Goal: Task Accomplishment & Management: Manage account settings

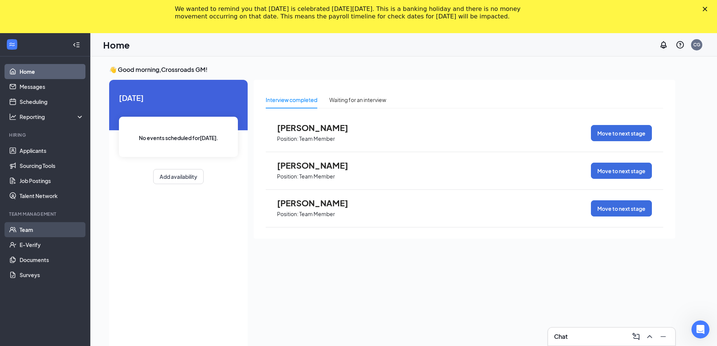
click at [57, 233] on link "Team" at bounding box center [52, 229] width 64 height 15
click at [357, 105] on div "Waiting for an interview" at bounding box center [357, 99] width 57 height 17
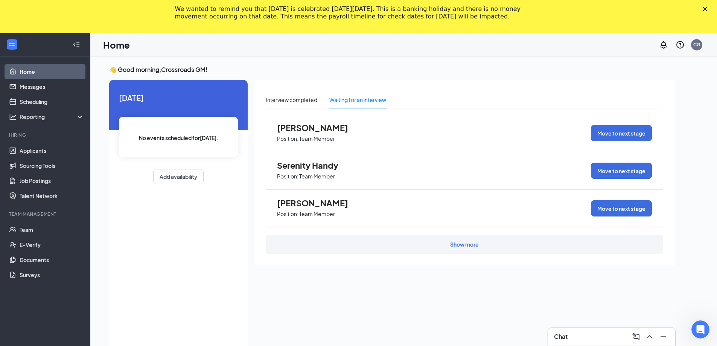
click at [339, 72] on h3 "👋 Good morning, Crossroads GM !" at bounding box center [392, 70] width 566 height 8
click at [58, 155] on link "Applicants" at bounding box center [52, 150] width 64 height 15
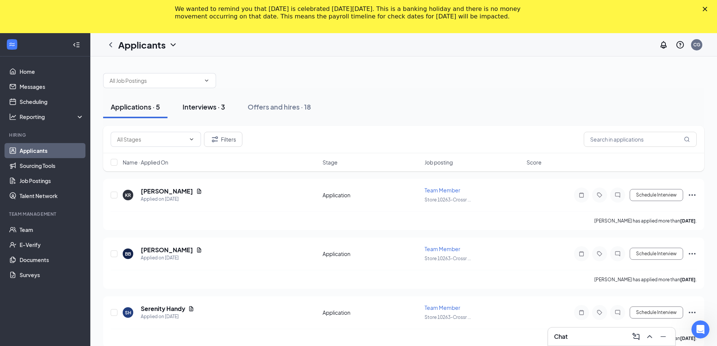
click at [202, 105] on div "Interviews · 3" at bounding box center [204, 106] width 43 height 9
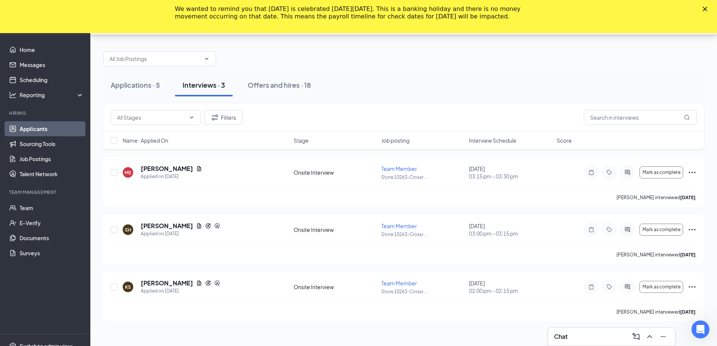
scroll to position [33, 0]
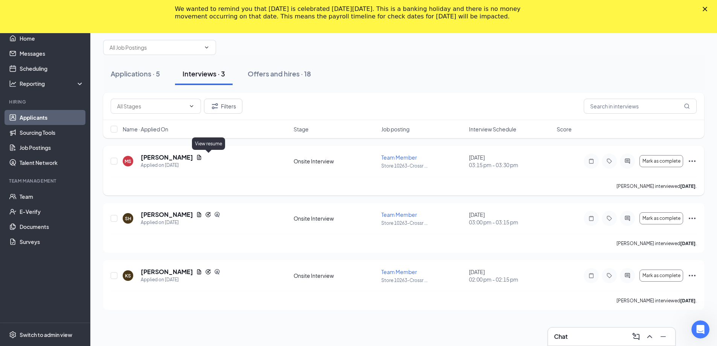
click at [201, 158] on icon "Document" at bounding box center [199, 157] width 4 height 5
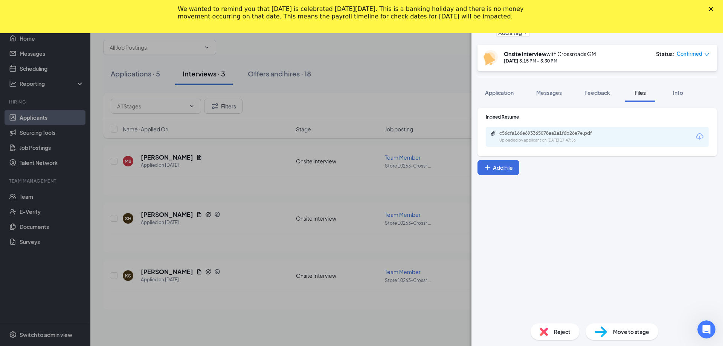
click at [701, 23] on div "We wanted to remind you that [DATE] is celebrated [DATE][DATE]. This is a banki…" at bounding box center [361, 13] width 723 height 20
click at [279, 115] on div "[PERSON_NAME] Team Member at Store 10263-Crossroads Add a tag Onsite Interview …" at bounding box center [361, 173] width 723 height 346
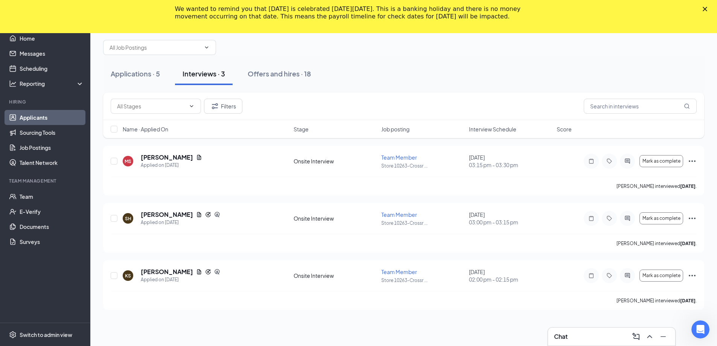
click at [279, 96] on div "Filters" at bounding box center [403, 106] width 601 height 27
click at [304, 71] on div "Offers and hires · 18" at bounding box center [279, 73] width 63 height 9
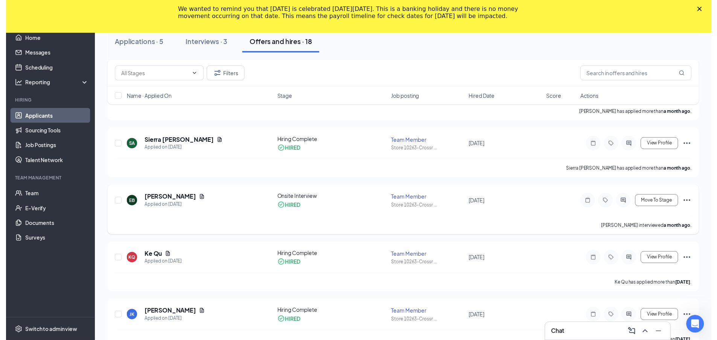
scroll to position [184, 0]
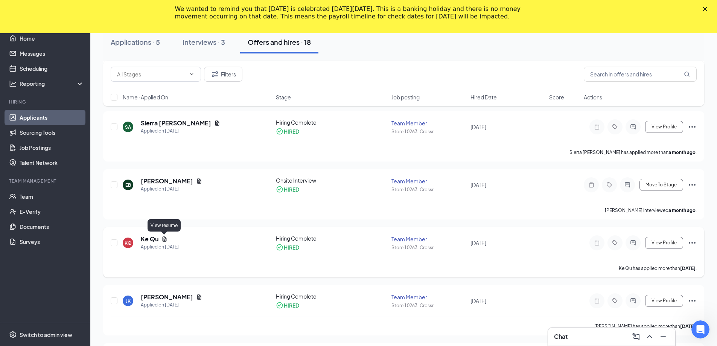
drag, startPoint x: 165, startPoint y: 241, endPoint x: 181, endPoint y: 256, distance: 21.6
click at [165, 240] on icon "Document" at bounding box center [165, 239] width 6 height 6
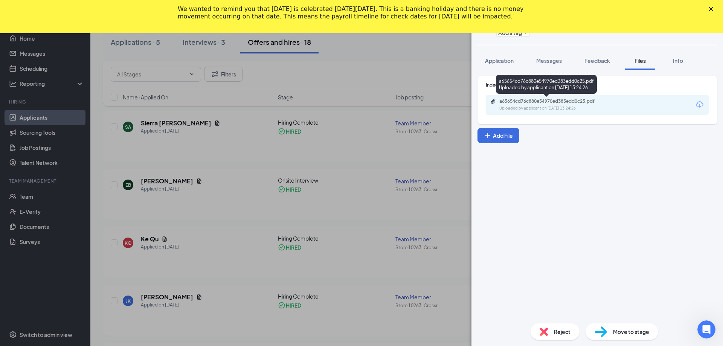
click at [577, 110] on div "Uploaded by applicant on [DATE] 13:24:26" at bounding box center [555, 108] width 113 height 6
click at [333, 119] on div "KQ Ke Qu Team Member at Store 10263-Crossroads Add a tag Application Messages F…" at bounding box center [361, 173] width 723 height 346
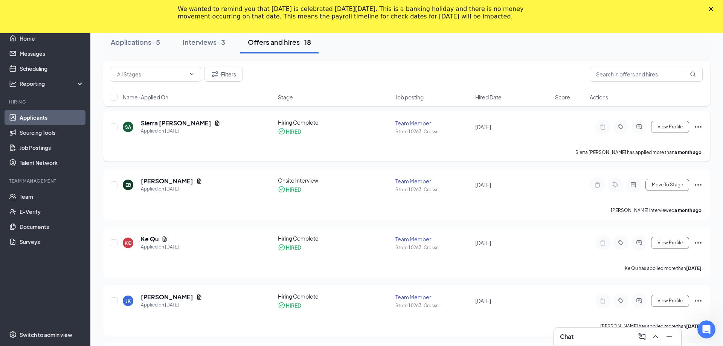
click at [327, 118] on div "[PERSON_NAME] [PERSON_NAME] Applied on [DATE] Hiring Complete HIRED Team Member…" at bounding box center [406, 136] width 607 height 50
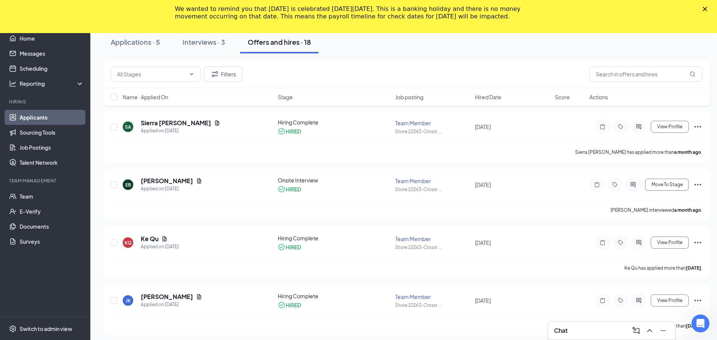
click at [359, 77] on div "Filters" at bounding box center [407, 74] width 592 height 15
click at [357, 75] on div "Filters" at bounding box center [407, 74] width 592 height 15
click at [708, 10] on div "We wanted to remind you that [DATE] is celebrated [DATE][DATE]. This is a banki…" at bounding box center [358, 13] width 717 height 20
click at [716, 6] on div "We wanted to remind you that [DATE] is celebrated [DATE][DATE]. This is a banki…" at bounding box center [358, 13] width 717 height 20
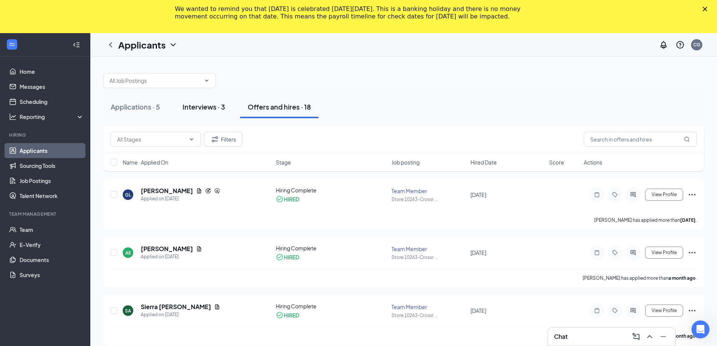
click at [182, 111] on button "Interviews · 3" at bounding box center [204, 107] width 58 height 23
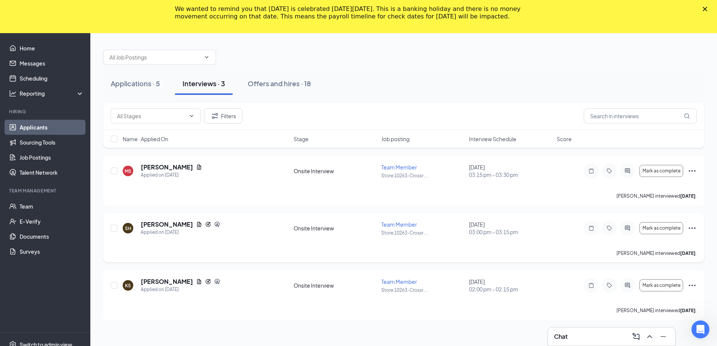
scroll to position [33, 0]
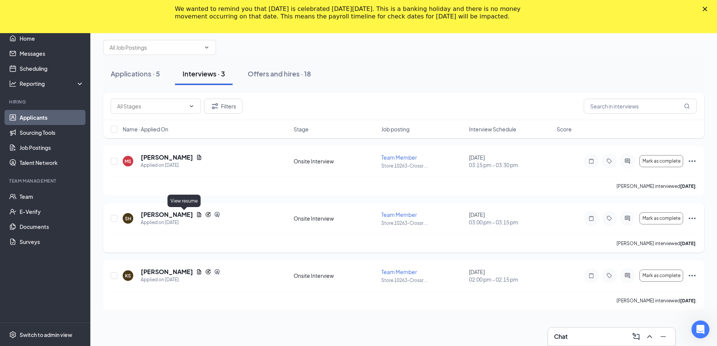
click at [197, 212] on icon "Document" at bounding box center [199, 214] width 4 height 5
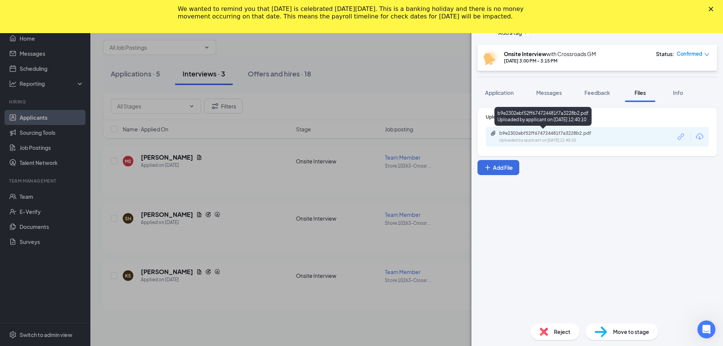
click at [539, 137] on div "b9e2302ebf52ff674724481f7a3228b2.pdf Uploaded by applicant on [DATE] 12:40:10" at bounding box center [551, 136] width 122 height 13
click at [234, 117] on div "SH Sage [PERSON_NAME] Team Member at Store 10263-Crossroads Add a tag Onsite In…" at bounding box center [361, 173] width 723 height 346
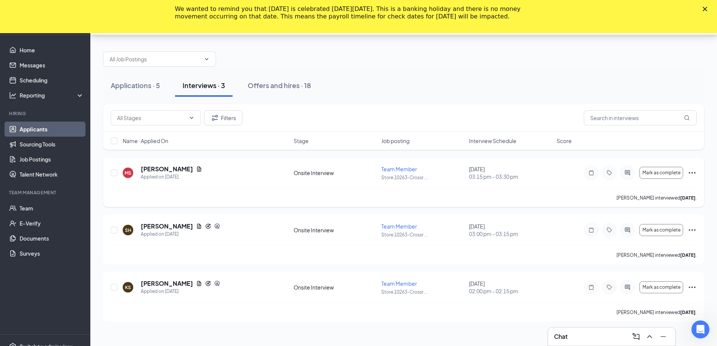
scroll to position [33, 0]
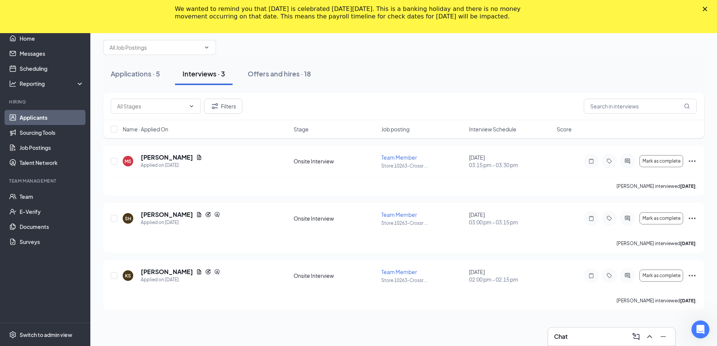
click at [160, 73] on div "Applications · 5" at bounding box center [135, 73] width 49 height 9
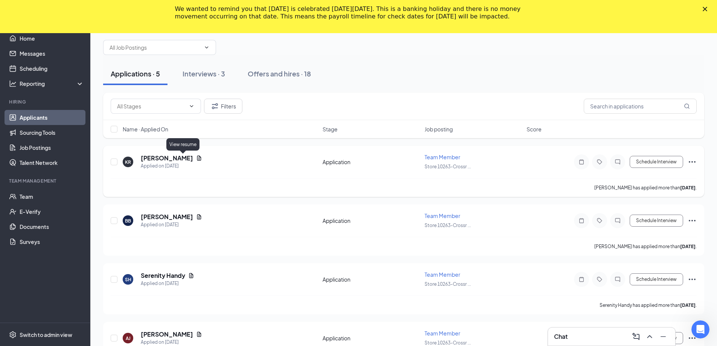
click at [197, 156] on icon "Document" at bounding box center [199, 158] width 4 height 5
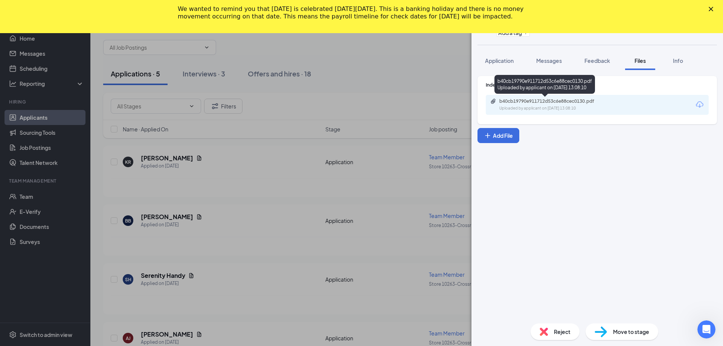
click at [506, 109] on div "Uploaded by applicant on [DATE] 13:08:10" at bounding box center [555, 108] width 113 height 6
click at [165, 132] on div "[PERSON_NAME] Team Member at Store 10263-Crossroads Add a tag Application Messa…" at bounding box center [361, 173] width 723 height 346
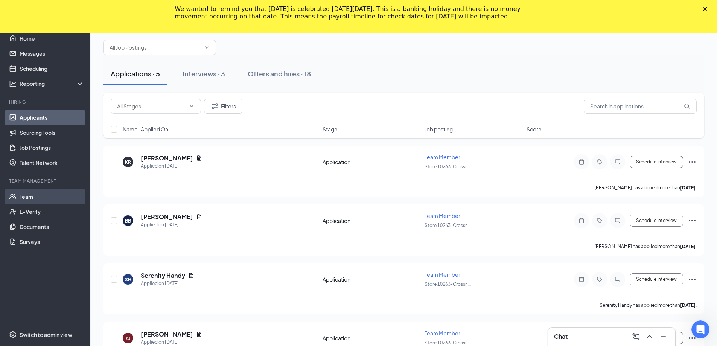
click at [55, 194] on link "Team" at bounding box center [52, 196] width 64 height 15
